Goal: Check status: Check status

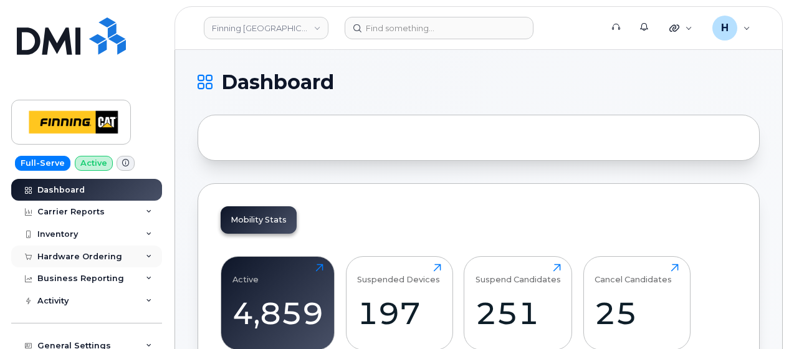
click at [54, 263] on div "Hardware Ordering" at bounding box center [86, 257] width 151 height 22
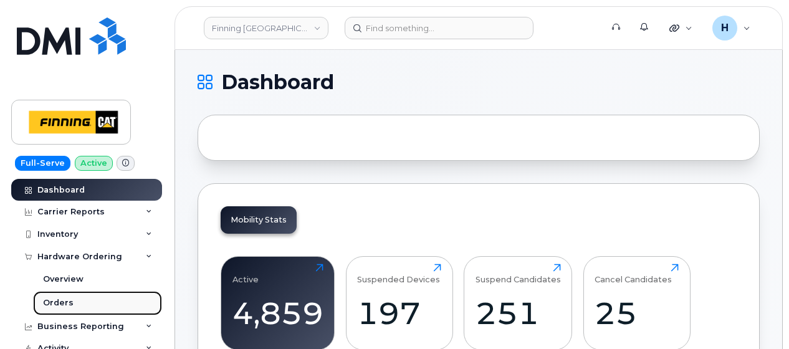
click at [48, 302] on div "Orders" at bounding box center [58, 302] width 31 height 11
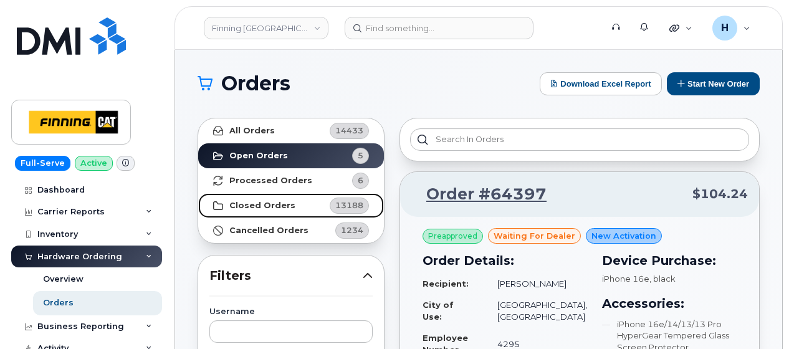
click at [288, 198] on link "Closed Orders 13188" at bounding box center [291, 205] width 186 height 25
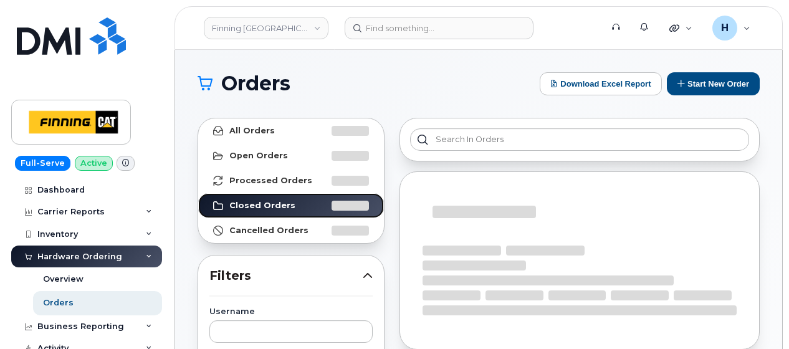
scroll to position [125, 0]
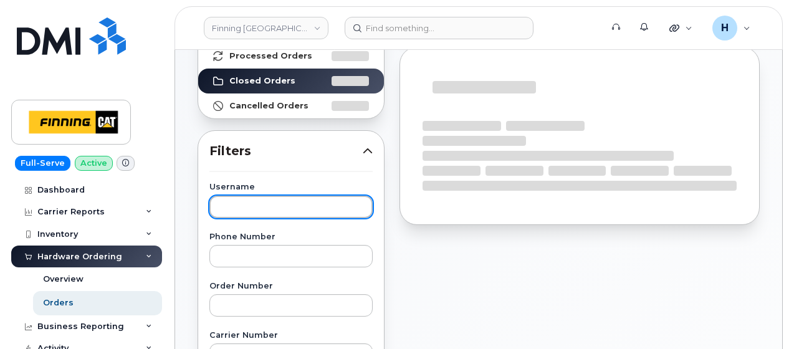
click at [286, 205] on input "text" at bounding box center [291, 207] width 163 height 22
paste input "Justin O'Donnell"
type input "Justin O'Donnell"
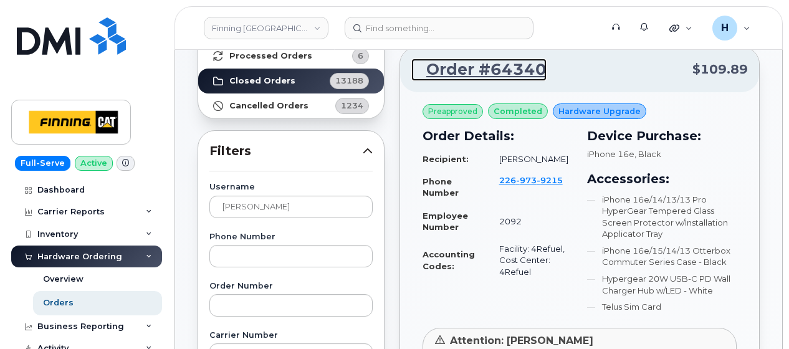
click at [503, 72] on link "Order #64340" at bounding box center [479, 70] width 135 height 22
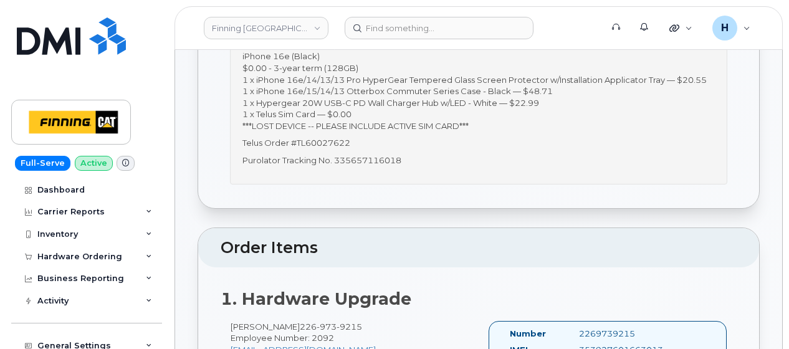
scroll to position [312, 0]
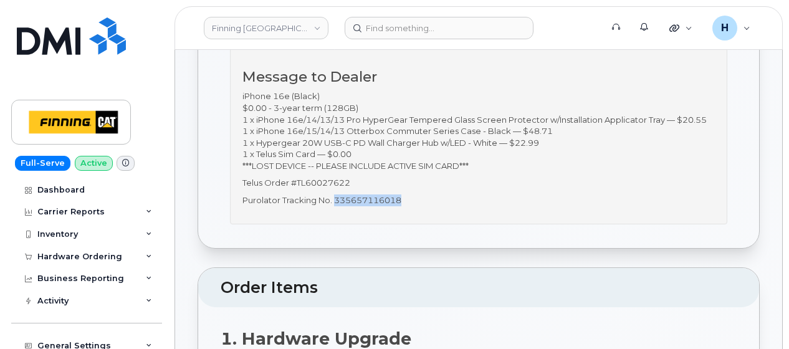
drag, startPoint x: 411, startPoint y: 197, endPoint x: 336, endPoint y: 197, distance: 74.8
click at [336, 197] on p "Purolator Tracking No. 335657116018" at bounding box center [479, 201] width 473 height 12
copy p "335657116018"
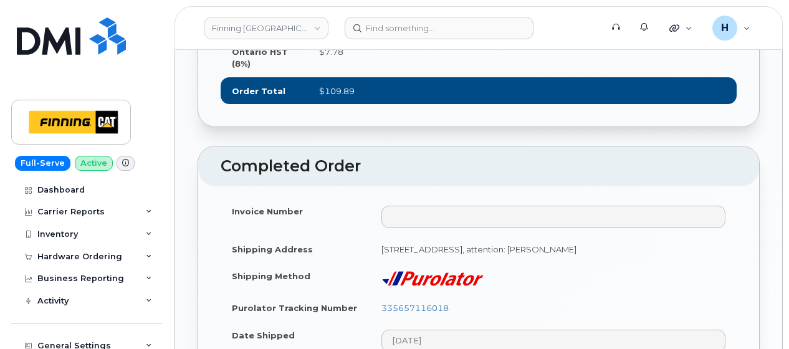
scroll to position [1309, 0]
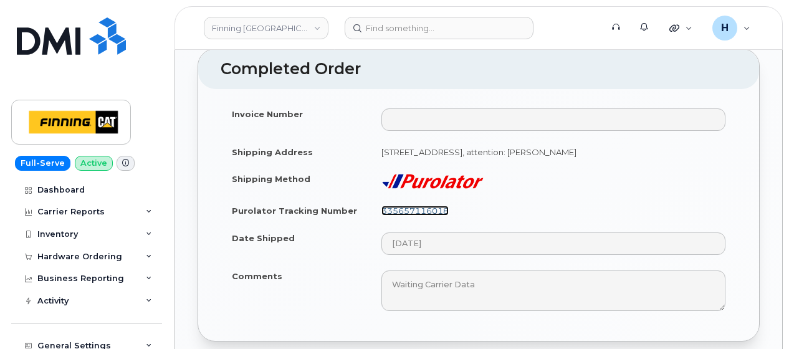
click at [399, 208] on link "335657116018" at bounding box center [415, 211] width 67 height 10
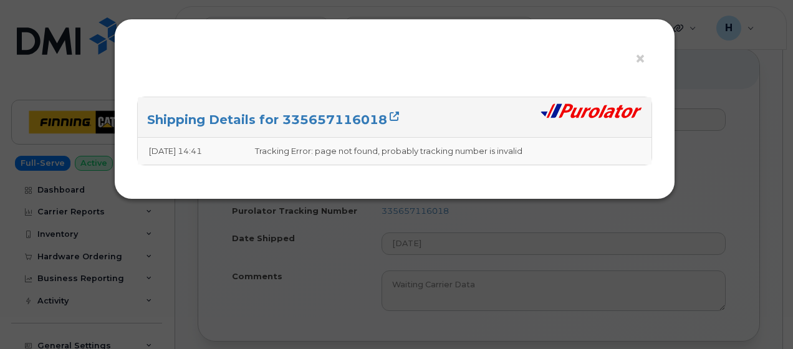
click at [205, 127] on h3 "Shipping Details for 335657116018" at bounding box center [394, 120] width 495 height 17
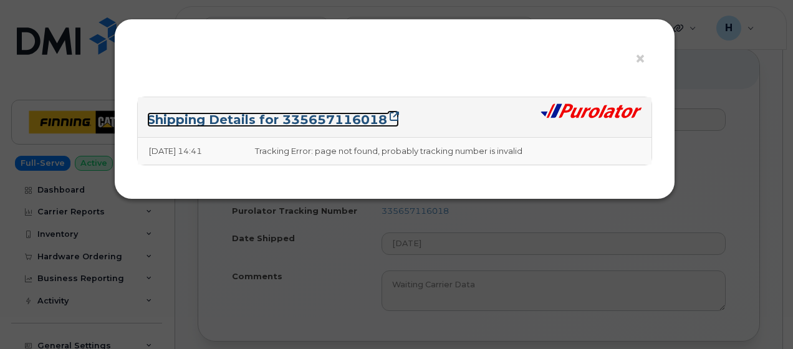
click at [291, 115] on link "Shipping Details for 335657116018" at bounding box center [273, 119] width 252 height 15
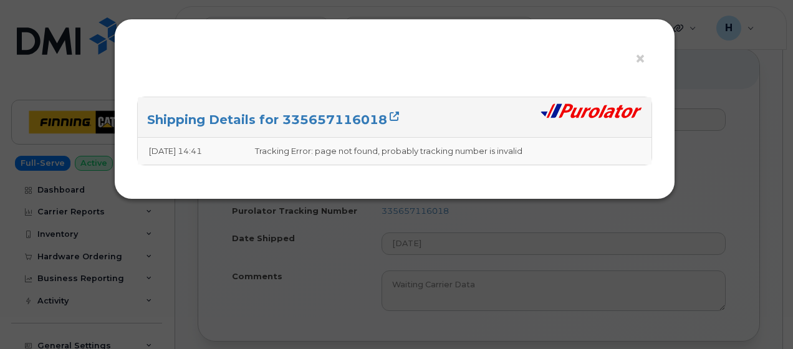
drag, startPoint x: 89, startPoint y: 236, endPoint x: 76, endPoint y: 238, distance: 12.6
click at [89, 236] on div "× Shipping Details for 335657116018 09/18/2025 14:41 Tracking Error: page not f…" at bounding box center [396, 174] width 793 height 349
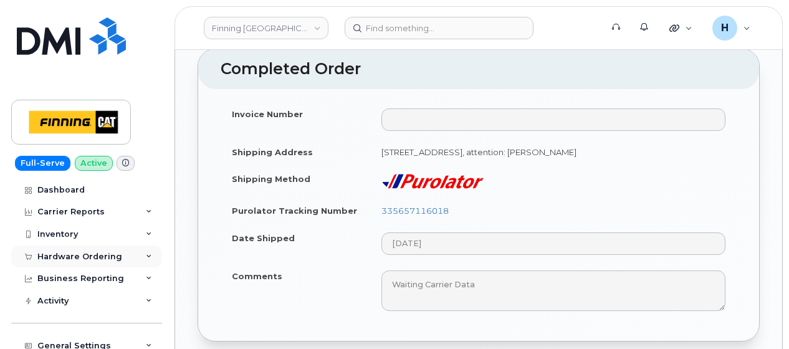
drag, startPoint x: 71, startPoint y: 250, endPoint x: 94, endPoint y: 263, distance: 26.2
click at [96, 259] on div "Hardware Ordering" at bounding box center [79, 257] width 85 height 10
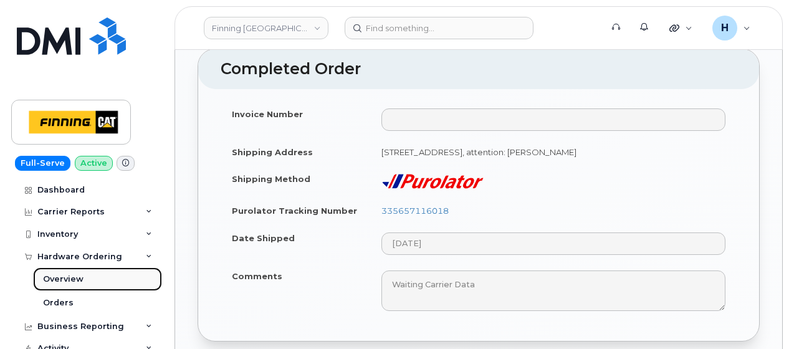
click at [82, 289] on link "Overview" at bounding box center [97, 279] width 129 height 24
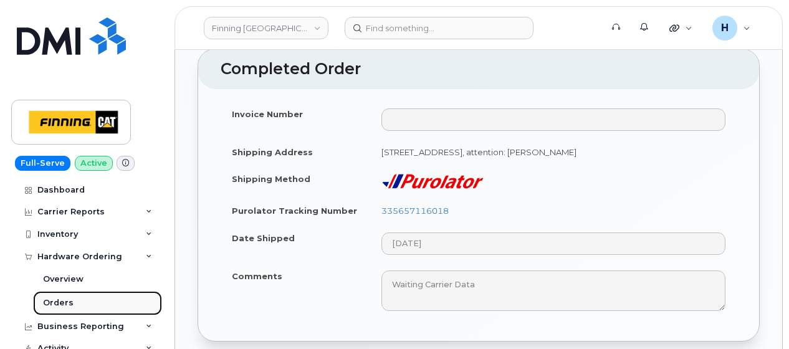
click at [79, 304] on link "Orders" at bounding box center [97, 303] width 129 height 24
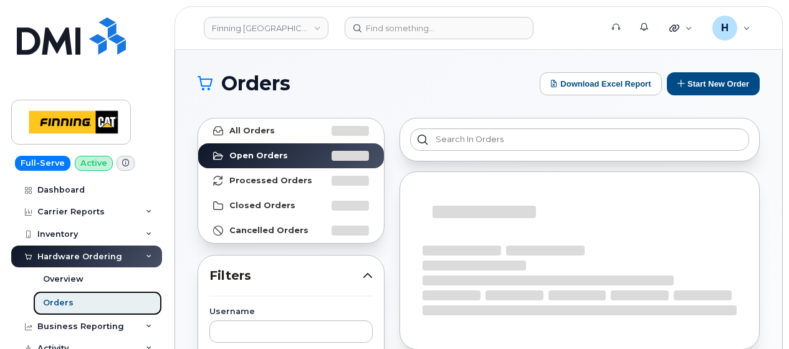
click at [79, 304] on link "Orders" at bounding box center [97, 303] width 129 height 24
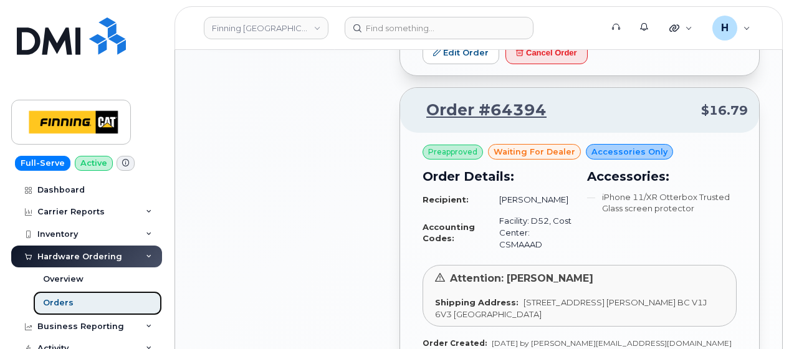
scroll to position [998, 0]
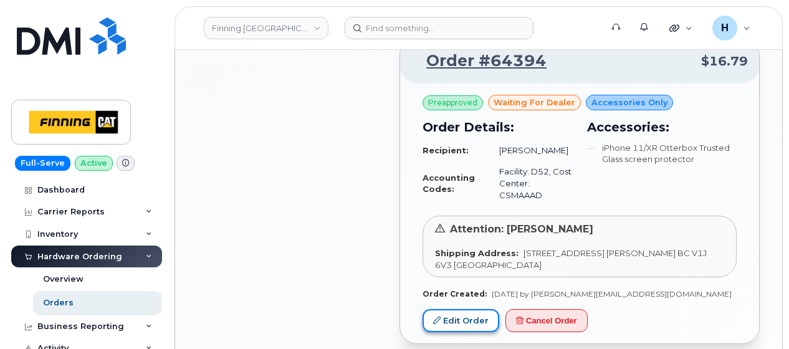
click at [470, 309] on link "Edit Order" at bounding box center [461, 320] width 77 height 23
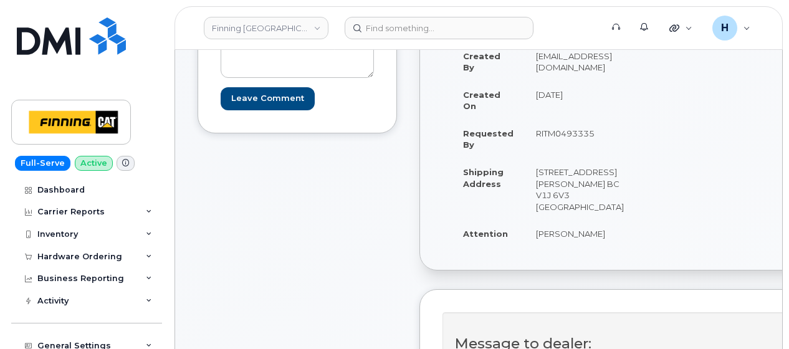
scroll to position [187, 0]
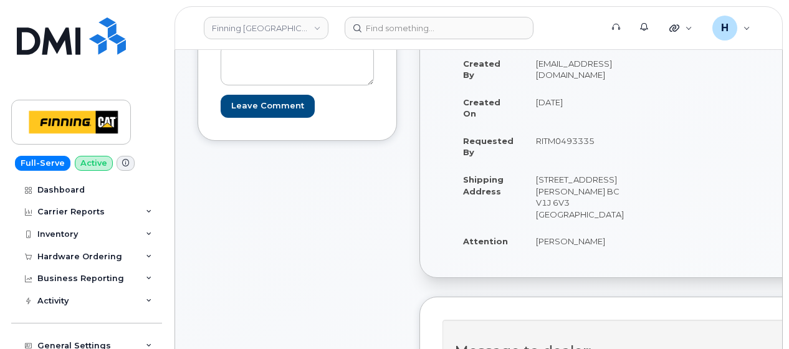
drag, startPoint x: 519, startPoint y: 234, endPoint x: 592, endPoint y: 247, distance: 73.5
click at [592, 247] on td "[PERSON_NAME]" at bounding box center [580, 241] width 110 height 27
copy td "[PERSON_NAME]"
drag, startPoint x: 547, startPoint y: 202, endPoint x: 583, endPoint y: 191, distance: 37.3
click at [583, 191] on td "[STREET_ADDRESS] [PERSON_NAME] BC V1J 6V3 [GEOGRAPHIC_DATA]" at bounding box center [580, 197] width 110 height 62
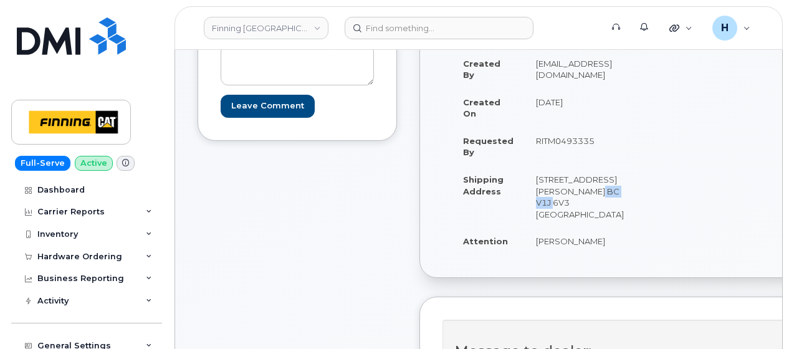
copy td "V1J 6V3"
drag, startPoint x: 533, startPoint y: 177, endPoint x: 552, endPoint y: 176, distance: 18.7
click at [552, 176] on td "[STREET_ADDRESS] [PERSON_NAME] BC V1J 6V3 [GEOGRAPHIC_DATA]" at bounding box center [580, 197] width 110 height 62
copy td "8712"
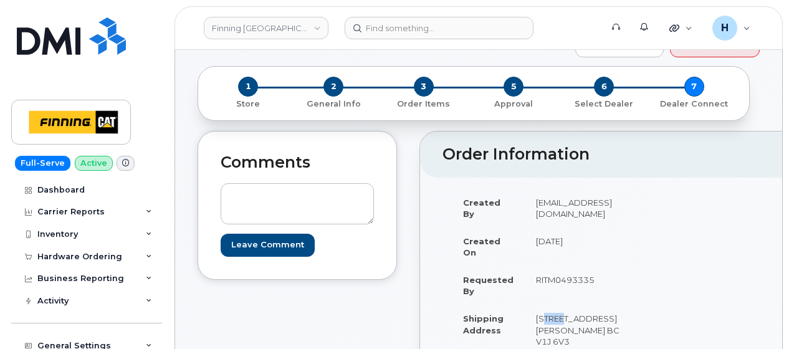
scroll to position [0, 0]
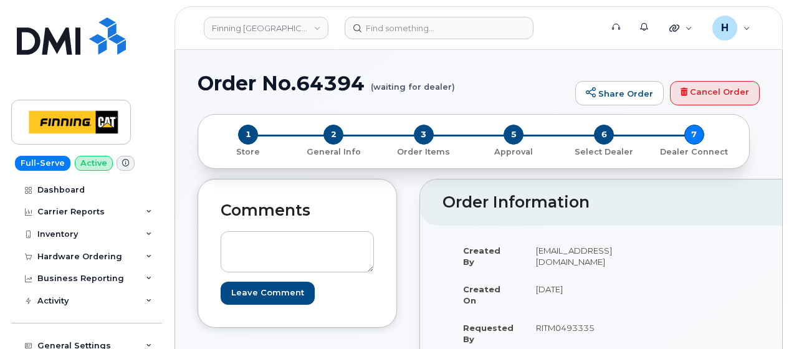
click at [318, 102] on div "Order No.64394 (waiting for dealer) Share Order Cancel Order" at bounding box center [479, 93] width 562 height 42
click at [334, 81] on h1 "Order No.64394 (waiting for dealer)" at bounding box center [384, 83] width 372 height 22
copy h1 "64394"
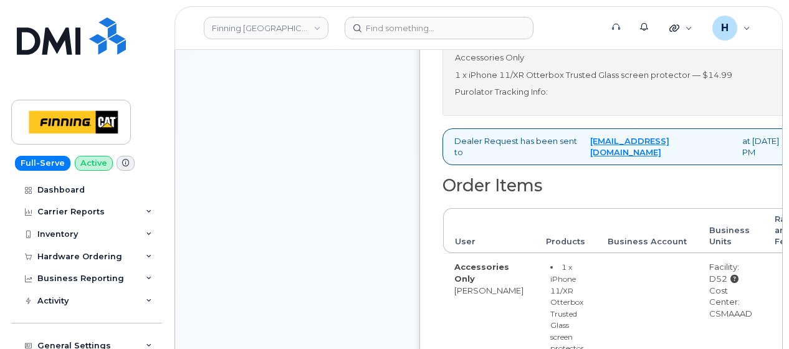
scroll to position [561, 0]
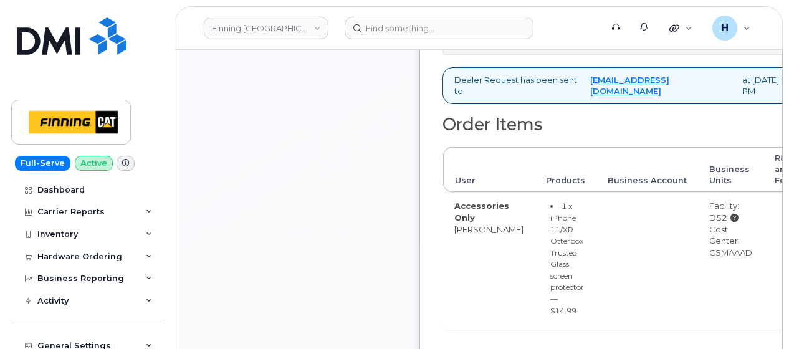
drag, startPoint x: 687, startPoint y: 257, endPoint x: 733, endPoint y: 259, distance: 46.8
click at [733, 259] on td "Facility: D52 Cost Center: CSMAAAD" at bounding box center [730, 260] width 65 height 137
copy div "CSMAAAD"
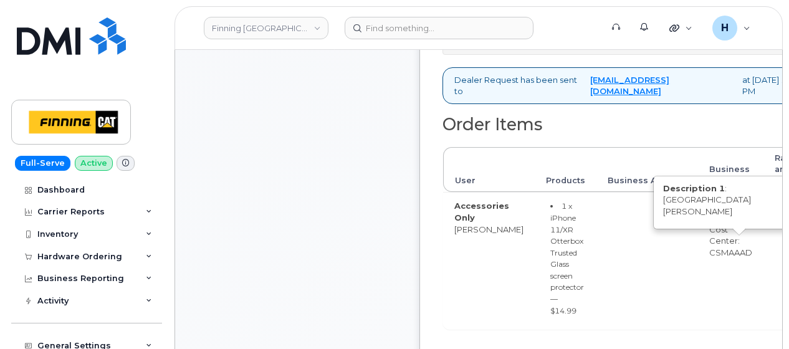
drag, startPoint x: 687, startPoint y: 212, endPoint x: 715, endPoint y: 214, distance: 27.5
click at [715, 214] on td "Facility: D52 Description 1 : Fort St John Cost Center: CSMAAAD" at bounding box center [730, 260] width 65 height 137
copy div "D52"
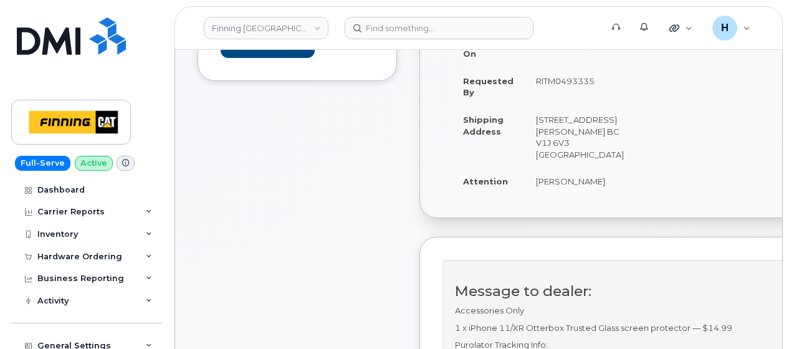
scroll to position [0, 0]
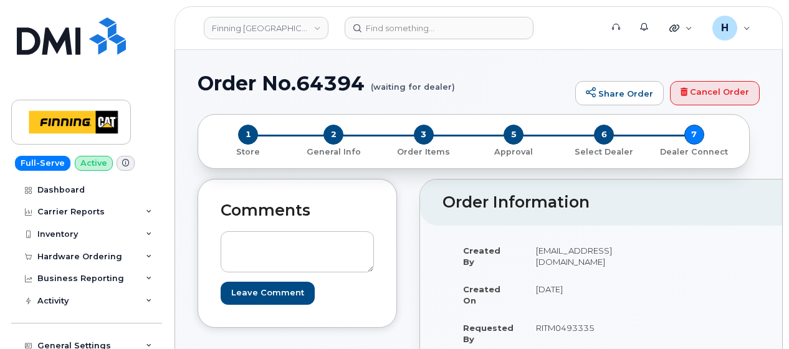
drag, startPoint x: 113, startPoint y: 258, endPoint x: 110, endPoint y: 268, distance: 10.5
click at [113, 262] on div "Hardware Ordering" at bounding box center [86, 257] width 151 height 22
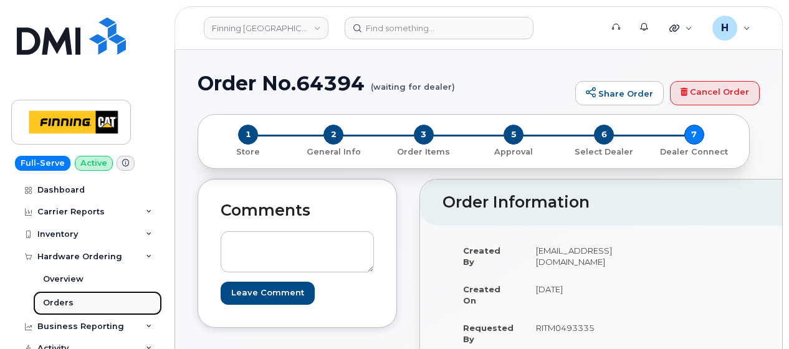
click at [101, 300] on link "Orders" at bounding box center [97, 303] width 129 height 24
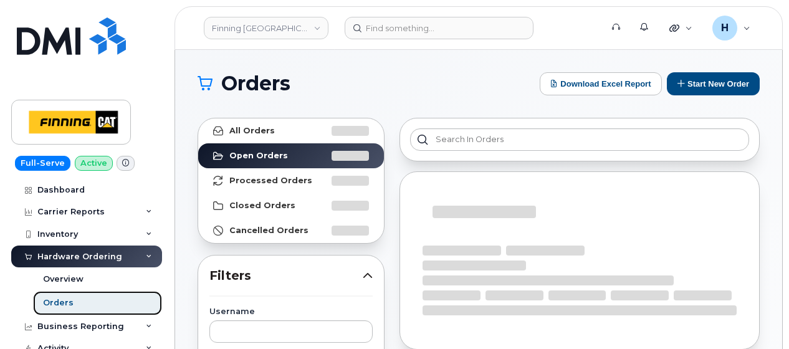
click at [97, 303] on link "Orders" at bounding box center [97, 303] width 129 height 24
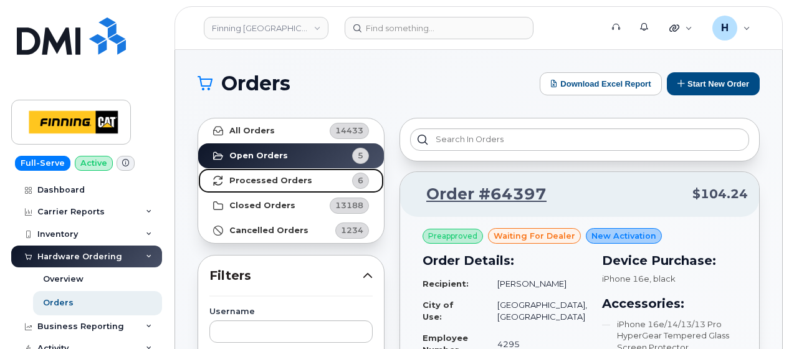
click at [304, 180] on link "Processed Orders 6" at bounding box center [291, 180] width 186 height 25
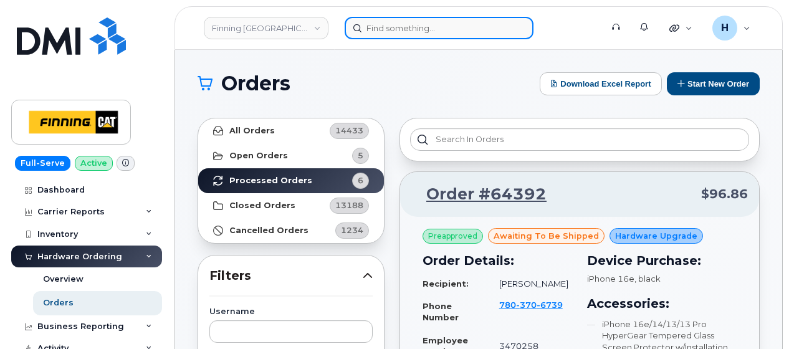
click at [379, 34] on input at bounding box center [439, 28] width 189 height 22
paste input "Tynan Hawryluk"
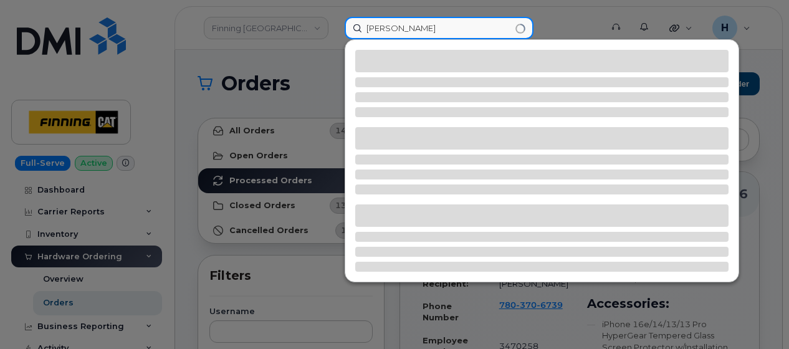
type input "Tynan Hawryluk"
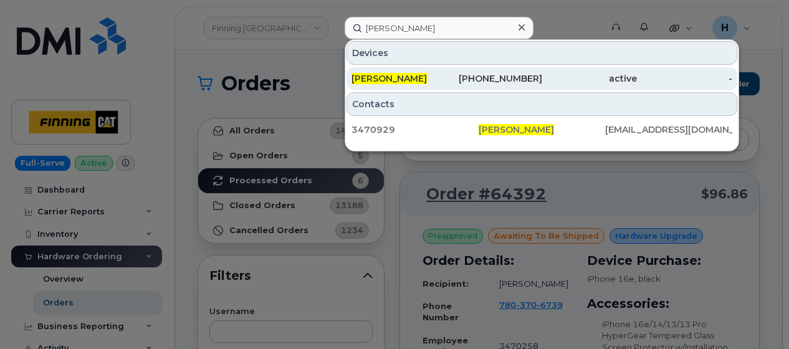
click at [412, 70] on div "Tynan Hawryluk" at bounding box center [399, 78] width 95 height 22
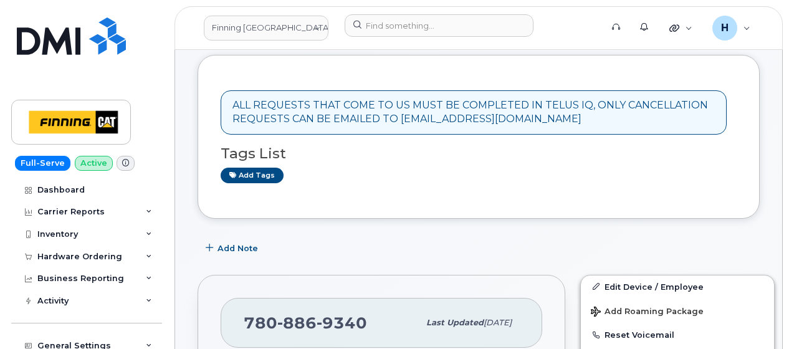
scroll to position [249, 0]
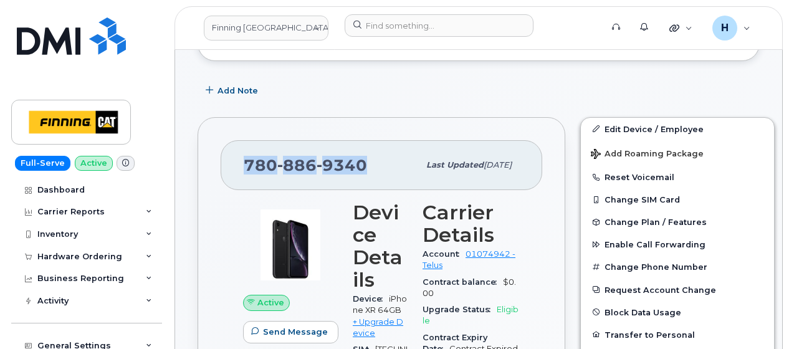
drag, startPoint x: 367, startPoint y: 139, endPoint x: 232, endPoint y: 136, distance: 134.7
click at [232, 140] on div "780 886 9340 Last updated Sep 16, 2025" at bounding box center [382, 165] width 322 height 50
copy span "780 886 9340"
click at [104, 258] on div "Hardware Ordering" at bounding box center [79, 257] width 85 height 10
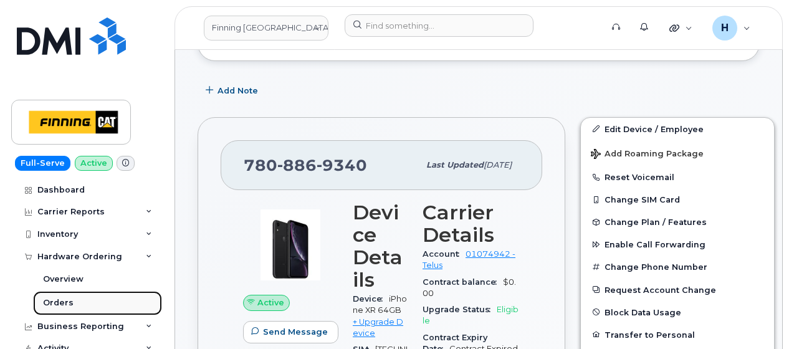
click at [97, 298] on link "Orders" at bounding box center [97, 303] width 129 height 24
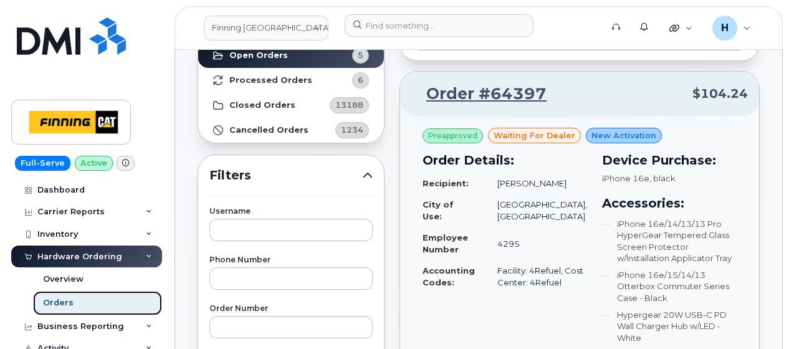
scroll to position [125, 0]
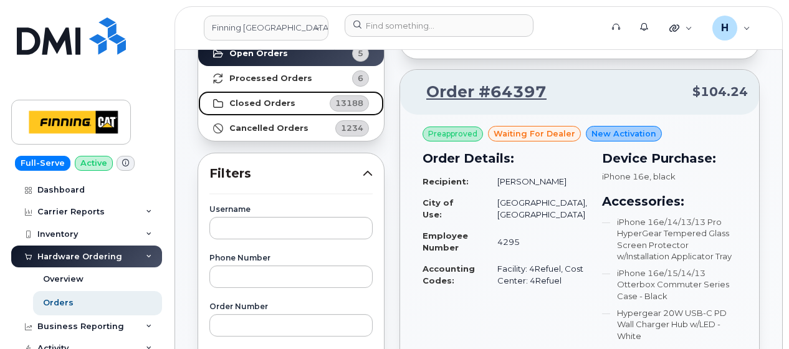
click at [287, 99] on strong "Closed Orders" at bounding box center [262, 104] width 66 height 10
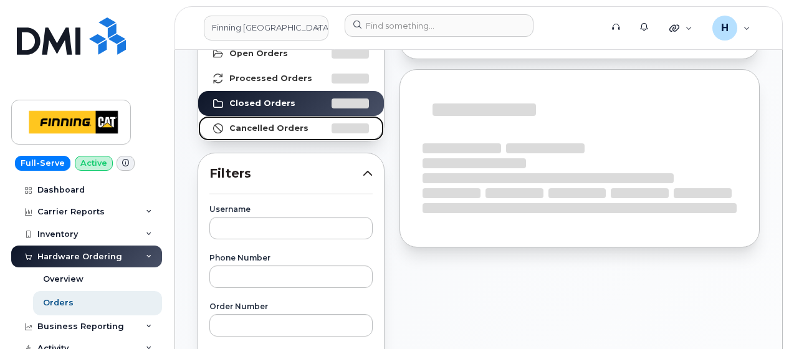
click at [271, 131] on strong "Cancelled Orders" at bounding box center [268, 128] width 79 height 10
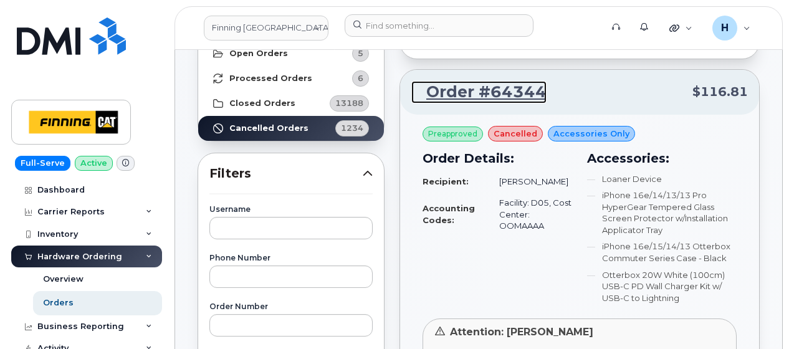
click at [475, 92] on link "Order #64344" at bounding box center [479, 92] width 135 height 22
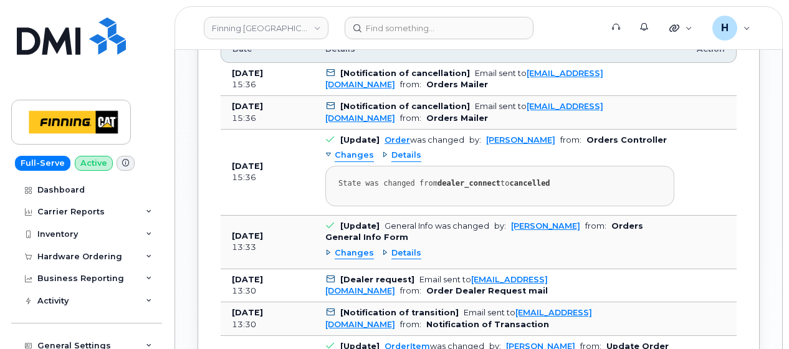
scroll to position [1372, 0]
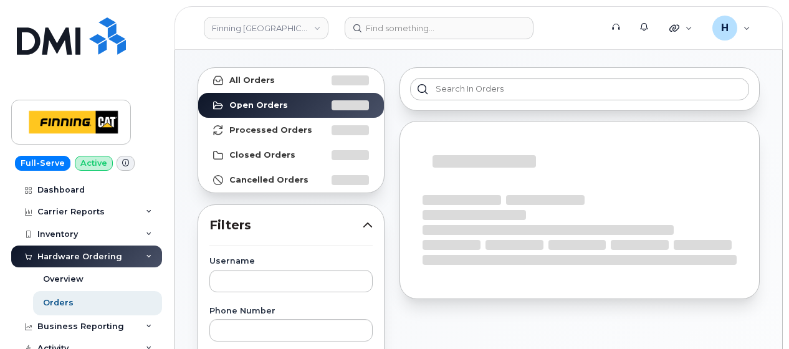
scroll to position [62, 0]
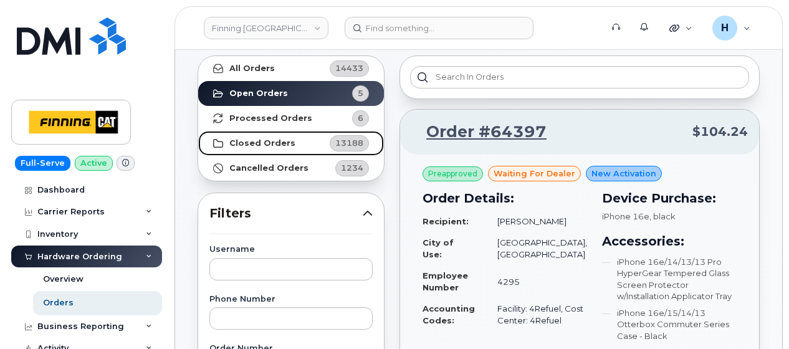
click at [281, 142] on strong "Closed Orders" at bounding box center [262, 143] width 66 height 10
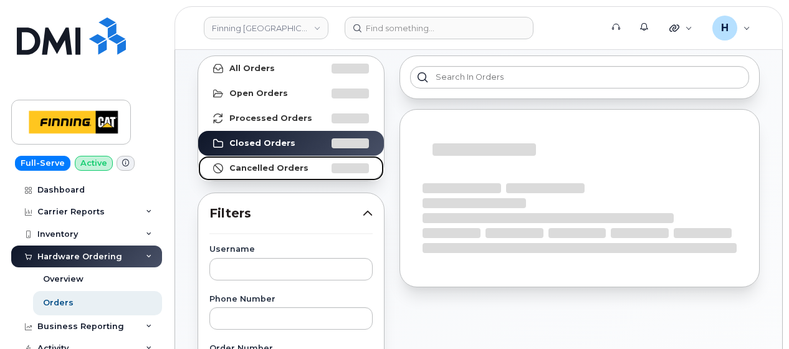
click at [251, 169] on strong "Cancelled Orders" at bounding box center [268, 168] width 79 height 10
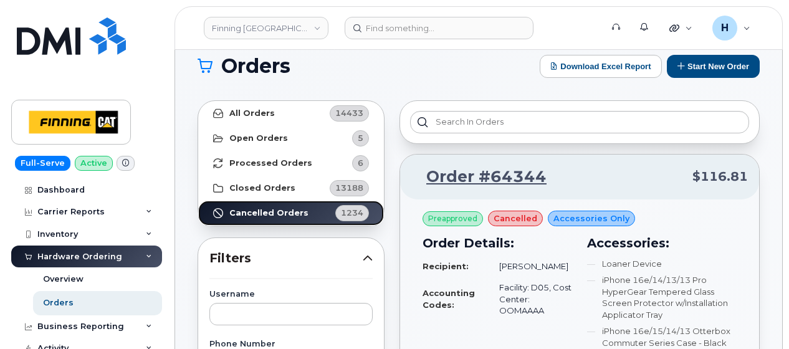
scroll to position [0, 0]
